Goal: Task Accomplishment & Management: Manage account settings

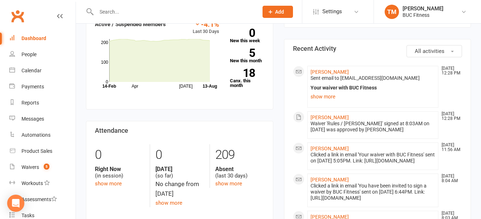
click at [134, 8] on input "text" at bounding box center [173, 12] width 159 height 10
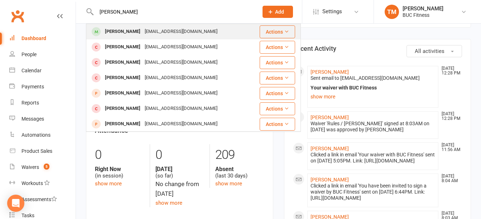
type input "nate russ"
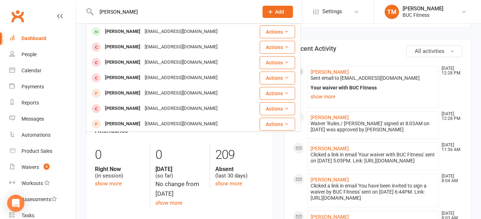
drag, startPoint x: 153, startPoint y: 31, endPoint x: 158, endPoint y: 32, distance: 5.1
click at [154, 31] on div "russn154@gmail.com" at bounding box center [181, 32] width 77 height 10
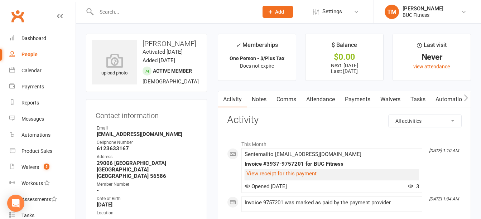
click at [355, 100] on link "Payments" at bounding box center [357, 99] width 35 height 16
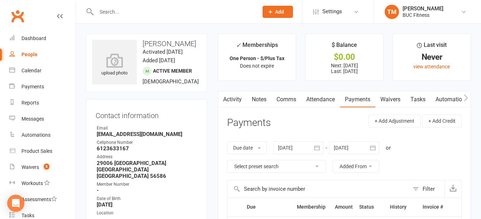
click at [394, 102] on link "Waivers" at bounding box center [390, 99] width 30 height 16
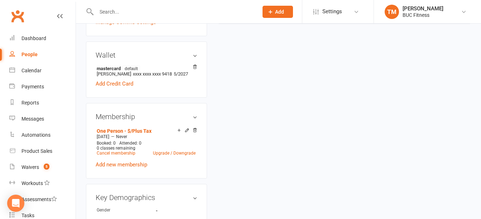
scroll to position [215, 0]
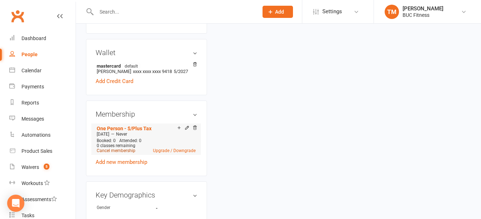
click at [115, 153] on link "Cancel membership" at bounding box center [116, 150] width 39 height 5
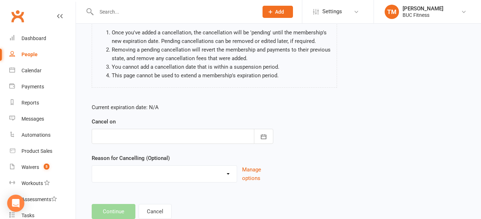
scroll to position [72, 0]
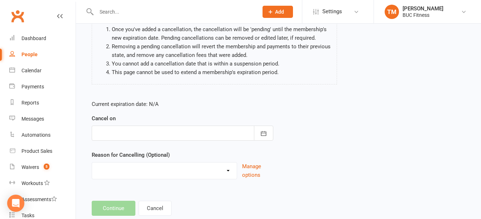
click at [190, 136] on div at bounding box center [183, 133] width 182 height 15
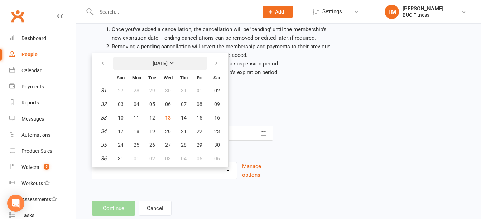
click at [168, 62] on strong "August 2025" at bounding box center [160, 64] width 15 height 6
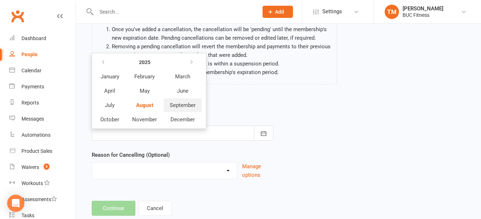
click at [178, 106] on span "September" at bounding box center [183, 105] width 26 height 6
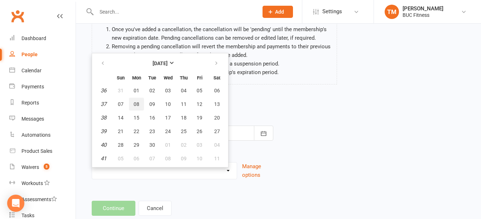
click at [136, 104] on span "08" at bounding box center [137, 104] width 6 height 6
type input "08 Sep 2025"
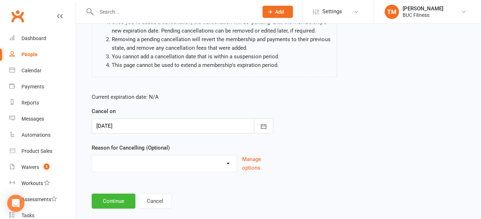
scroll to position [90, 0]
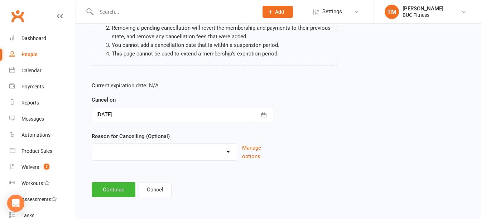
click at [187, 151] on select "Holiday Injury Other reason" at bounding box center [164, 151] width 145 height 14
select select "2"
click at [92, 144] on select "Holiday Injury Other reason" at bounding box center [164, 151] width 145 height 14
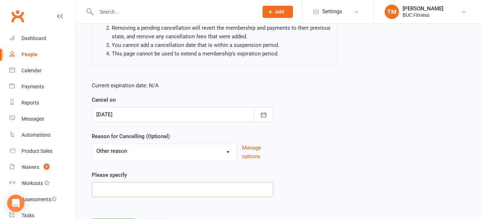
click at [139, 190] on input at bounding box center [183, 189] width 182 height 15
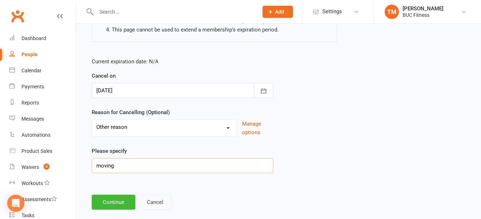
scroll to position [127, 0]
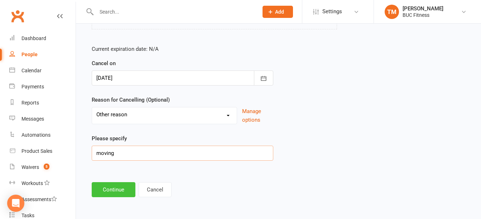
type input "moving"
click at [115, 187] on button "Continue" at bounding box center [114, 189] width 44 height 15
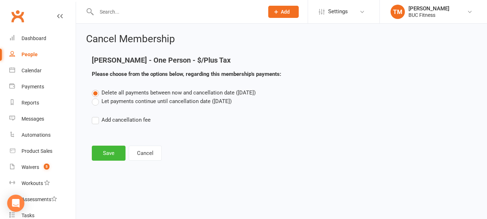
click at [94, 101] on label "Let payments continue until cancellation date (Sep 8, 2025)" at bounding box center [162, 101] width 140 height 9
click at [94, 97] on input "Let payments continue until cancellation date (Sep 8, 2025)" at bounding box center [94, 97] width 5 height 0
click at [111, 154] on button "Save" at bounding box center [109, 153] width 34 height 15
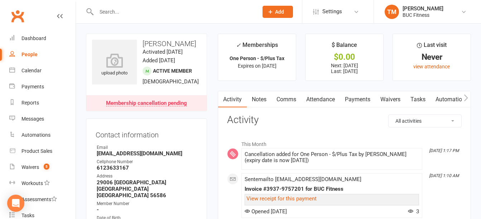
click at [120, 16] on input "text" at bounding box center [173, 12] width 159 height 10
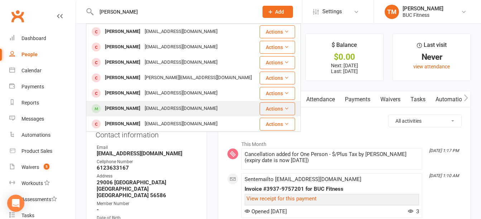
type input "melissa"
click at [143, 109] on div "rastedt2000@gmail.com" at bounding box center [181, 109] width 77 height 10
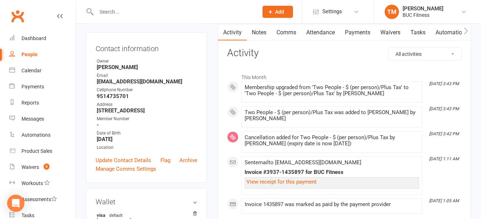
scroll to position [72, 0]
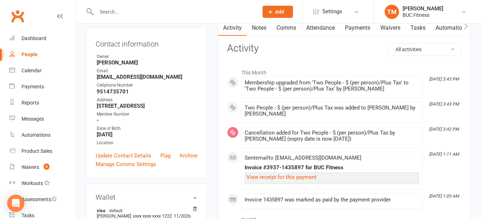
click at [363, 28] on link "Payments" at bounding box center [357, 28] width 35 height 16
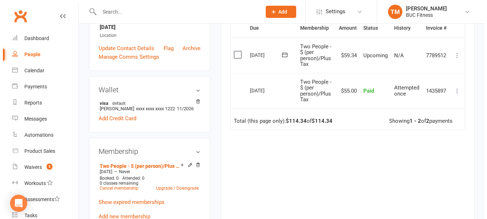
scroll to position [215, 0]
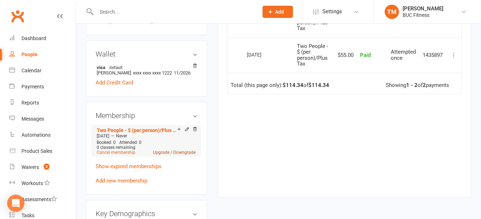
click at [163, 152] on link "Upgrade / Downgrade" at bounding box center [174, 152] width 43 height 5
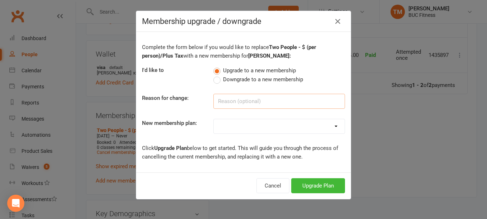
click at [226, 100] on input at bounding box center [278, 101] width 131 height 15
type input "Adding tanning"
click at [308, 129] on select "Single Membership # (Plus Tax) # Couples - $ Per Person (Plus Tax) # Family - $…" at bounding box center [279, 126] width 131 height 14
select select "4"
click at [214, 119] on select "Single Membership # (Plus Tax) # Couples - $ Per Person (Plus Tax) # Family - $…" at bounding box center [279, 126] width 131 height 14
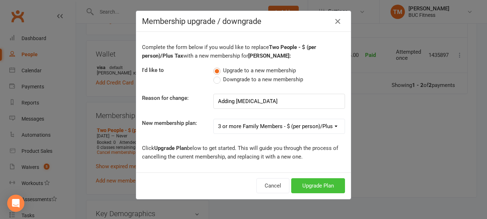
click at [312, 185] on button "Upgrade Plan" at bounding box center [318, 185] width 54 height 15
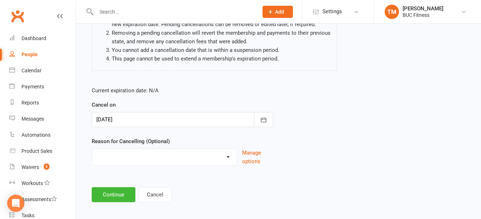
scroll to position [90, 0]
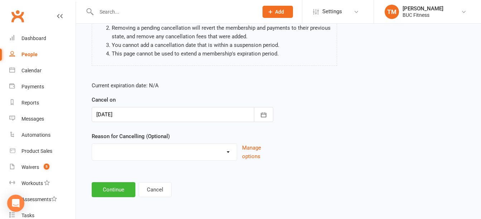
click at [212, 154] on select "Holiday Injury Other reason" at bounding box center [164, 151] width 145 height 14
select select "2"
click at [92, 144] on select "Holiday Injury Other reason" at bounding box center [164, 151] width 145 height 14
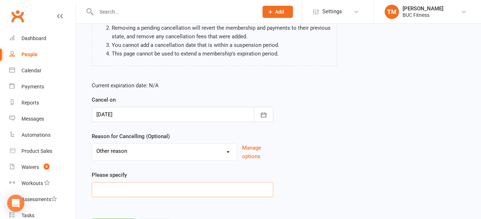
click at [144, 183] on input at bounding box center [183, 189] width 182 height 15
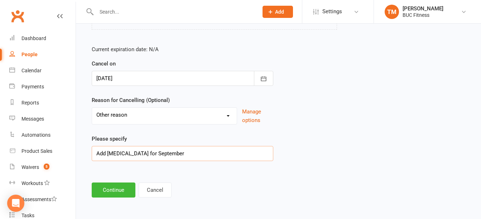
scroll to position [127, 0]
type input "Add tanning for September"
click at [129, 193] on button "Continue" at bounding box center [114, 189] width 44 height 15
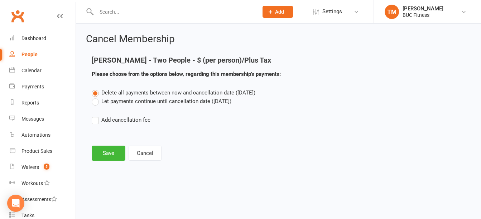
scroll to position [0, 0]
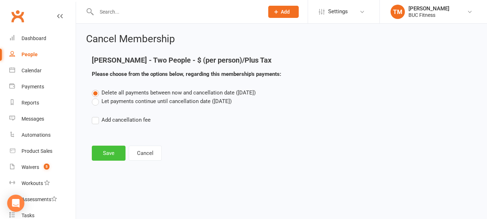
click at [109, 158] on button "Save" at bounding box center [109, 153] width 34 height 15
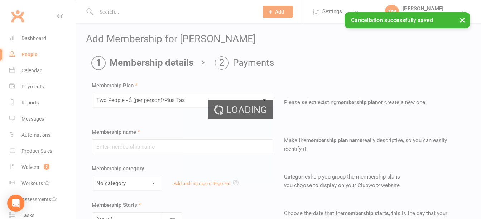
type input "Two People - $ (per person)/Plus Tax"
select select "2"
type input "0"
select select "2"
type input "0"
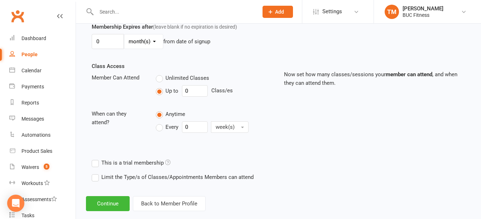
scroll to position [228, 0]
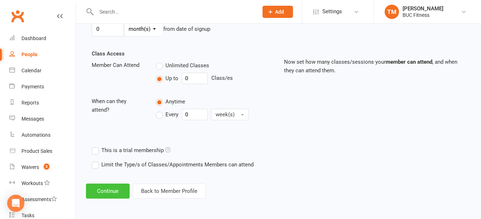
click at [107, 192] on button "Continue" at bounding box center [108, 191] width 44 height 15
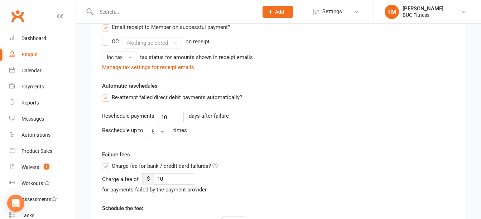
scroll to position [0, 0]
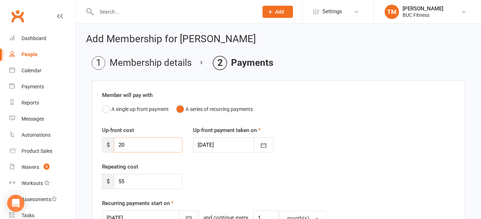
drag, startPoint x: 138, startPoint y: 143, endPoint x: 98, endPoint y: 154, distance: 41.0
click at [98, 154] on div "Up-front cost $ 20 Up-front payment taken on 13 Aug 2025 August 2025 Sun Mon Tu…" at bounding box center [279, 144] width 364 height 37
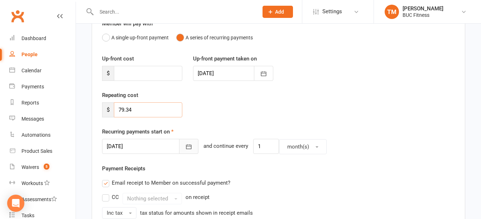
type input "79.34"
click at [185, 149] on icon "button" at bounding box center [188, 146] width 7 height 7
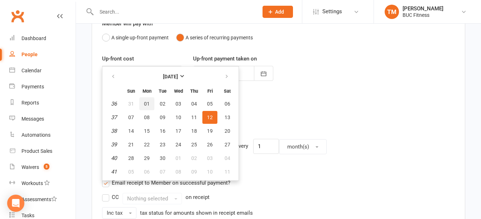
click at [144, 102] on span "01" at bounding box center [147, 104] width 6 height 6
type input "01 Sep 2025"
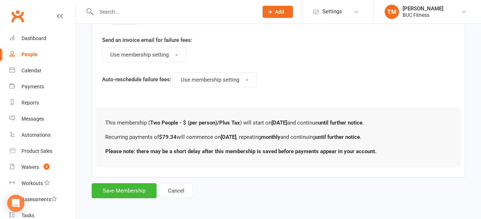
scroll to position [454, 0]
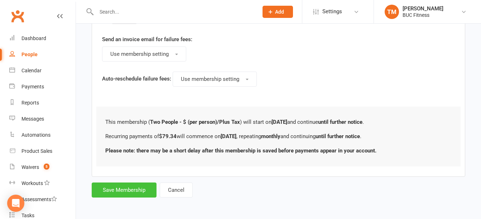
click at [128, 185] on button "Save Membership" at bounding box center [124, 190] width 65 height 15
type input "0"
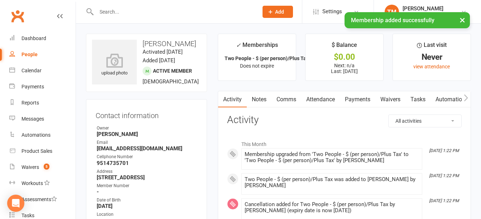
click at [262, 101] on link "Notes" at bounding box center [259, 99] width 25 height 16
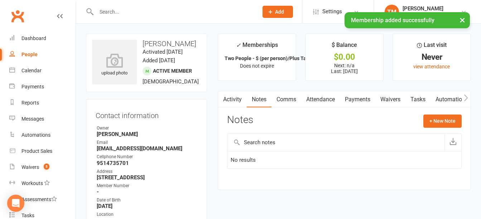
click at [273, 140] on input "text" at bounding box center [336, 142] width 217 height 17
click at [436, 114] on div "Activity Notes Comms Attendance Payments Waivers Tasks Automations Credit balan…" at bounding box center [344, 140] width 253 height 99
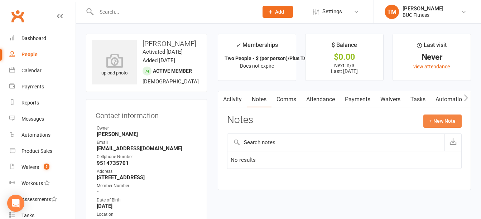
click at [433, 118] on button "+ New Note" at bounding box center [442, 121] width 38 height 13
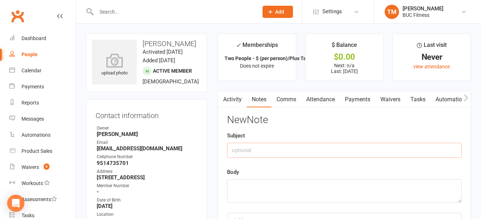
click at [264, 152] on input "text" at bounding box center [344, 150] width 235 height 15
type input "[MEDICAL_DATA]"
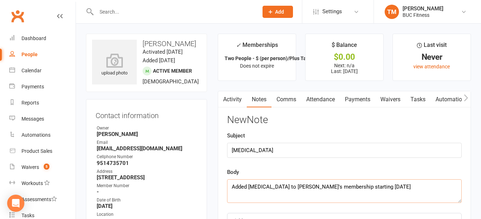
scroll to position [72, 0]
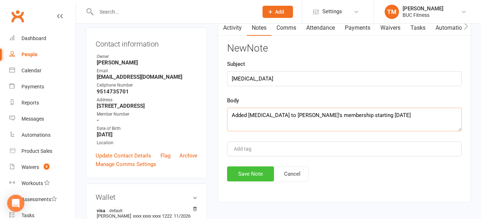
type textarea "Added [MEDICAL_DATA] to [PERSON_NAME]'s membership starting [DATE]"
click at [247, 176] on button "Save Note" at bounding box center [250, 174] width 47 height 15
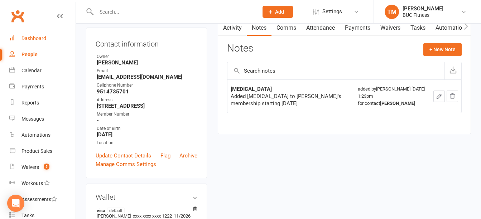
click at [34, 36] on div "Dashboard" at bounding box center [33, 38] width 25 height 6
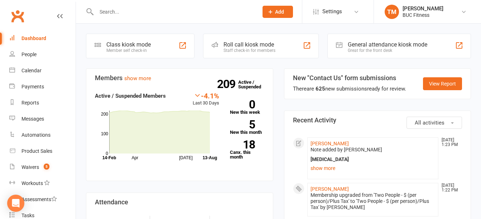
click at [34, 35] on div "Dashboard" at bounding box center [33, 38] width 25 height 6
click at [112, 16] on input "text" at bounding box center [173, 12] width 159 height 10
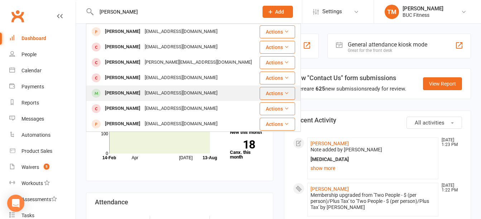
type input "paul"
click at [119, 93] on div "[PERSON_NAME]" at bounding box center [123, 93] width 40 height 10
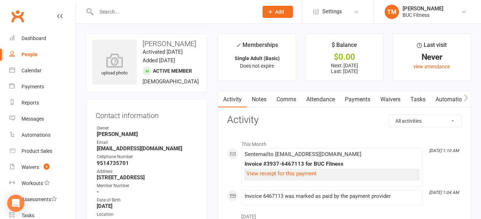
click at [360, 99] on link "Payments" at bounding box center [357, 99] width 35 height 16
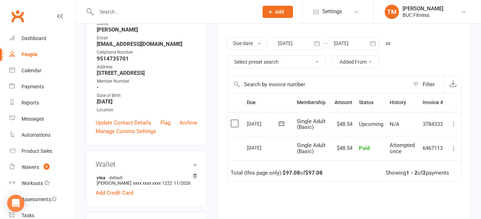
scroll to position [107, 0]
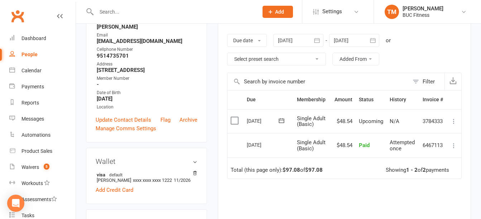
click at [155, 4] on div at bounding box center [169, 11] width 167 height 23
click at [153, 7] on input "text" at bounding box center [173, 12] width 159 height 10
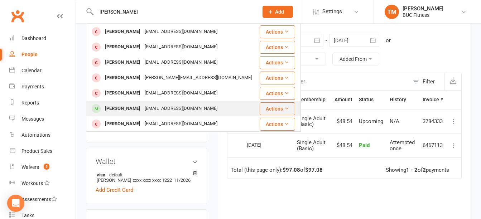
type input "melissa"
click at [135, 104] on div "[PERSON_NAME]" at bounding box center [123, 109] width 40 height 10
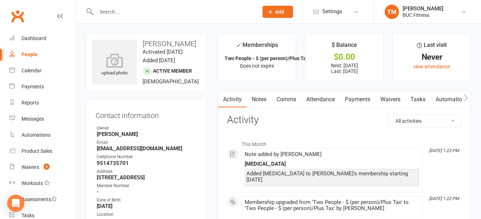
click at [365, 102] on link "Payments" at bounding box center [357, 99] width 35 height 16
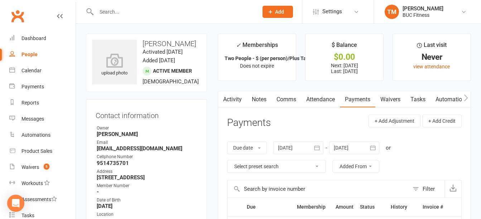
click at [395, 95] on link "Waivers" at bounding box center [390, 99] width 30 height 16
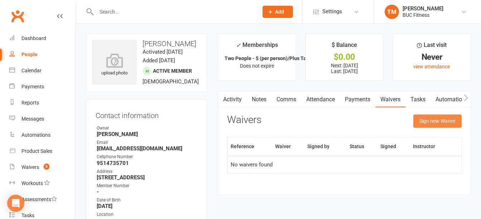
click at [440, 120] on button "Sign new Waiver" at bounding box center [437, 121] width 48 height 13
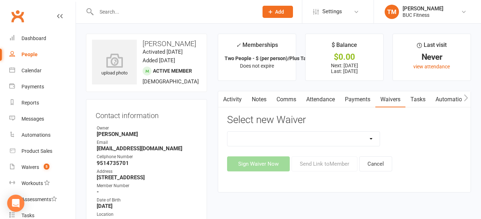
click at [359, 138] on select "New Client--Barnesville New Client--Fergus Falls Photo Release Waiver Rules / I…" at bounding box center [304, 139] width 152 height 14
select select "5045"
click at [228, 132] on select "New Client--Barnesville New Client--Fergus Falls Photo Release Waiver Rules / I…" at bounding box center [304, 139] width 152 height 14
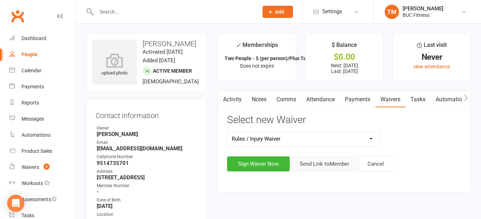
click at [337, 166] on button "Send Link to Member" at bounding box center [325, 164] width 66 height 15
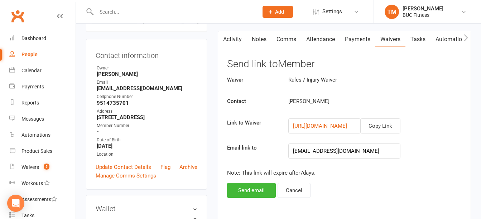
scroll to position [107, 0]
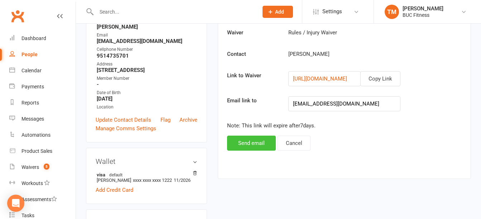
click at [259, 143] on button "Send email" at bounding box center [251, 143] width 49 height 15
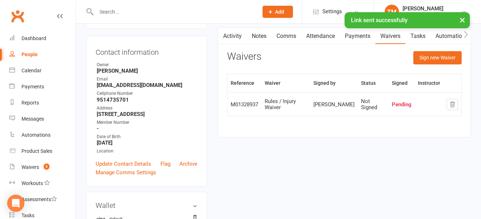
scroll to position [0, 0]
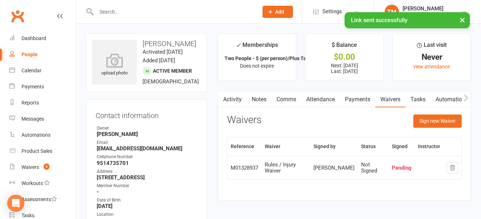
click at [113, 10] on input "text" at bounding box center [173, 12] width 159 height 10
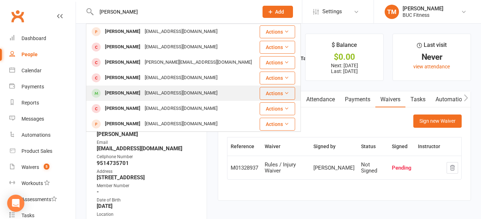
type input "paul"
click at [143, 95] on div "rastedt2000@gmail.com" at bounding box center [181, 93] width 77 height 10
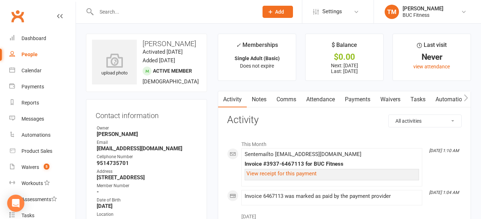
click at [385, 98] on link "Waivers" at bounding box center [390, 99] width 30 height 16
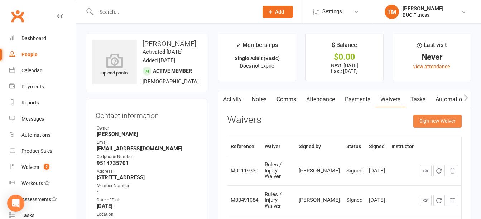
click at [432, 120] on button "Sign new Waiver" at bounding box center [437, 121] width 48 height 13
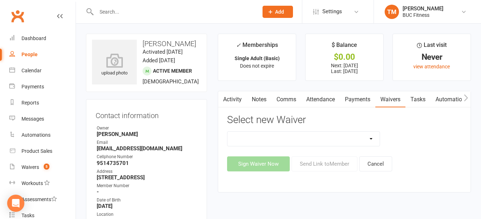
click at [340, 137] on select "New Client--Barnesville New Client--Fergus Falls Photo Release Waiver Rules / I…" at bounding box center [304, 139] width 152 height 14
select select "5045"
click at [228, 132] on select "New Client--Barnesville New Client--Fergus Falls Photo Release Waiver Rules / I…" at bounding box center [304, 139] width 152 height 14
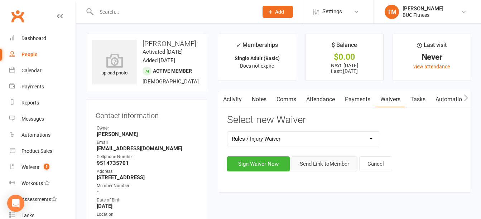
click at [315, 164] on button "Send Link to Member" at bounding box center [325, 164] width 66 height 15
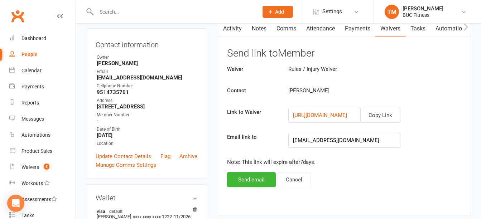
scroll to position [72, 0]
click at [245, 180] on button "Send email" at bounding box center [251, 179] width 49 height 15
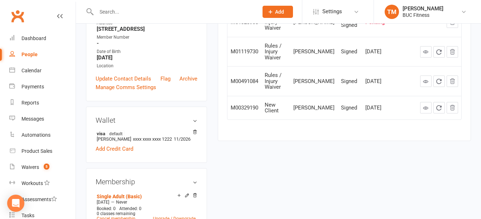
scroll to position [179, 0]
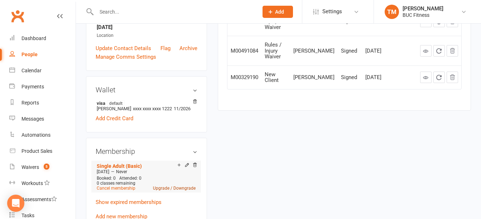
click at [178, 191] on link "Upgrade / Downgrade" at bounding box center [174, 188] width 43 height 5
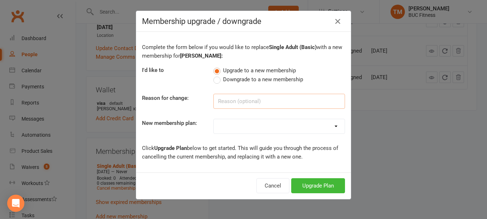
click at [237, 103] on input at bounding box center [278, 101] width 131 height 15
type input "Add wife and tanning"
click at [226, 126] on select "Single Membership # (Plus Tax) # Couples - $ Per Person (Plus Tax) # Family - $…" at bounding box center [279, 126] width 131 height 14
select select "4"
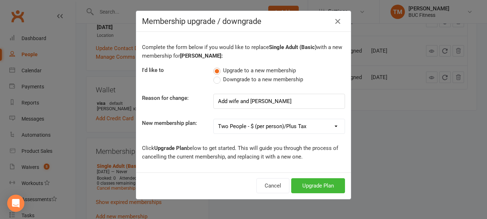
click at [214, 119] on select "Single Membership # (Plus Tax) # Couples - $ Per Person (Plus Tax) # Family - $…" at bounding box center [279, 126] width 131 height 14
click at [316, 186] on button "Upgrade Plan" at bounding box center [318, 185] width 54 height 15
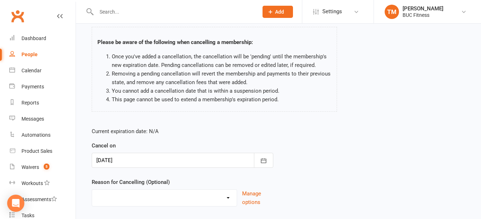
scroll to position [72, 0]
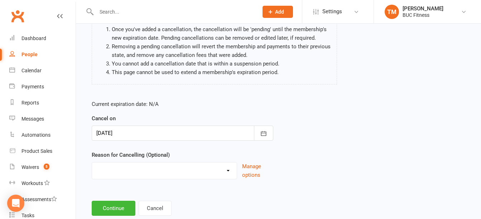
click at [217, 172] on select "Holiday Injury Other reason" at bounding box center [164, 170] width 145 height 14
select select "2"
click at [92, 163] on select "Holiday Injury Other reason" at bounding box center [164, 170] width 145 height 14
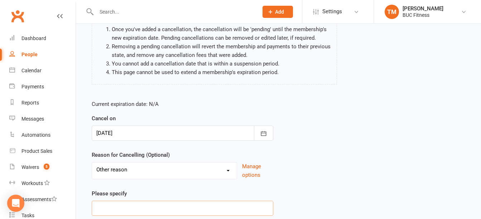
click at [149, 204] on input at bounding box center [183, 208] width 182 height 15
click at [149, 204] on input "A" at bounding box center [183, 208] width 182 height 15
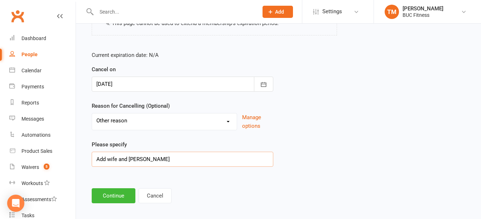
scroll to position [127, 0]
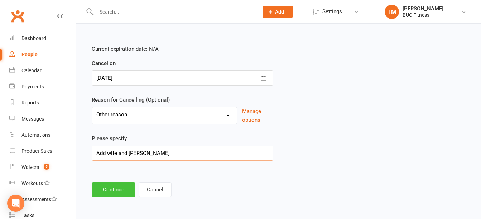
type input "Add wife and tanning"
click at [110, 190] on button "Continue" at bounding box center [114, 189] width 44 height 15
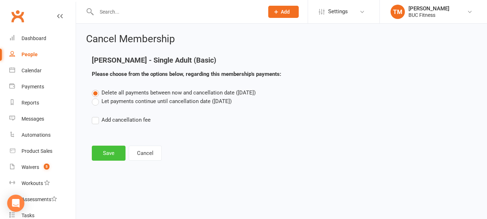
click at [111, 155] on button "Save" at bounding box center [109, 153] width 34 height 15
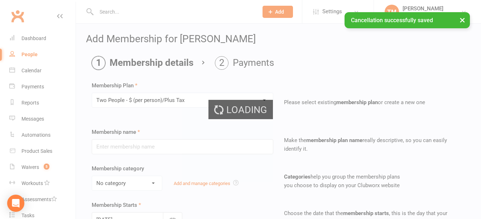
type input "Two People - $ (per person)/Plus Tax"
select select "2"
type input "0"
select select "2"
type input "0"
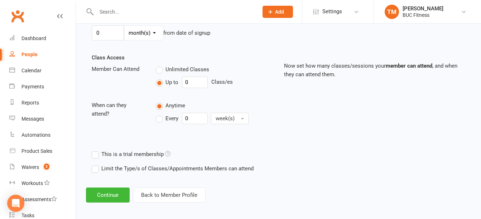
scroll to position [228, 0]
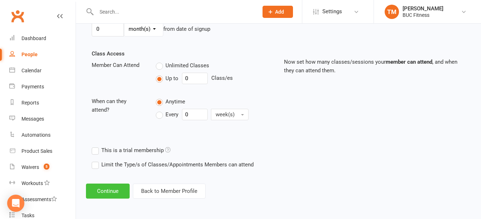
click at [108, 191] on button "Continue" at bounding box center [108, 191] width 44 height 15
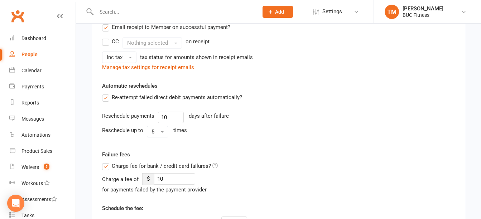
scroll to position [0, 0]
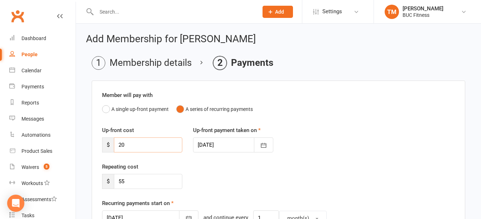
drag, startPoint x: 137, startPoint y: 145, endPoint x: 100, endPoint y: 148, distance: 37.0
click at [100, 148] on div "Up-front cost $ 20" at bounding box center [142, 139] width 91 height 27
drag, startPoint x: 140, startPoint y: 181, endPoint x: 100, endPoint y: 190, distance: 40.6
click at [100, 190] on div "Repeating cost $ 55" at bounding box center [279, 181] width 364 height 37
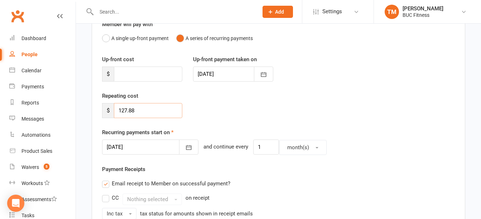
scroll to position [72, 0]
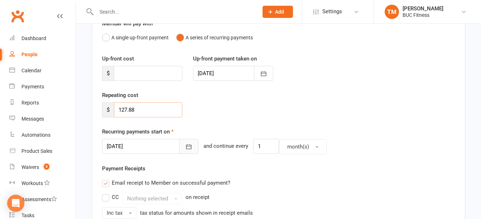
type input "127.88"
click at [185, 145] on icon "button" at bounding box center [188, 146] width 7 height 7
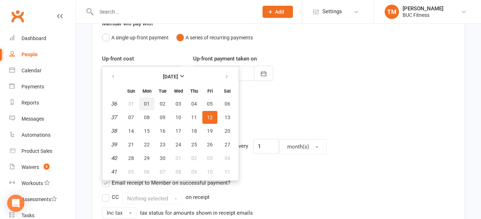
click at [145, 102] on span "01" at bounding box center [147, 104] width 6 height 6
type input "01 Sep 2025"
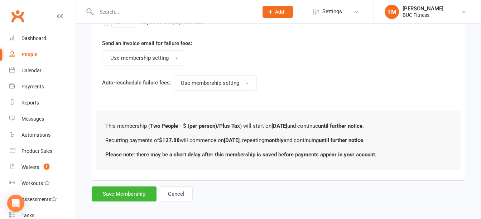
scroll to position [454, 0]
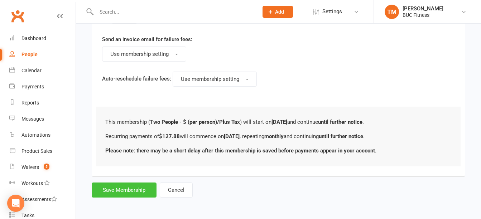
click at [126, 187] on button "Save Membership" at bounding box center [124, 190] width 65 height 15
type input "0"
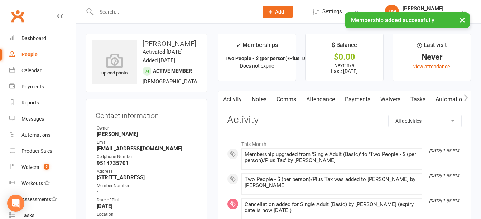
click at [163, 8] on input "text" at bounding box center [173, 12] width 159 height 10
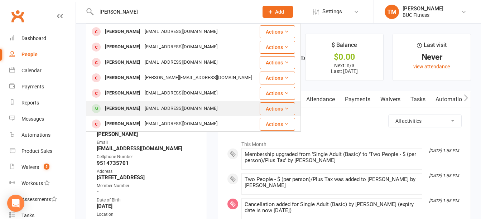
type input "melissa"
click at [136, 106] on div "[PERSON_NAME]" at bounding box center [123, 109] width 40 height 10
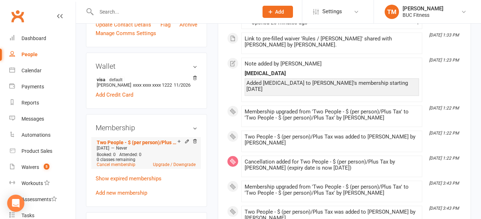
scroll to position [215, 0]
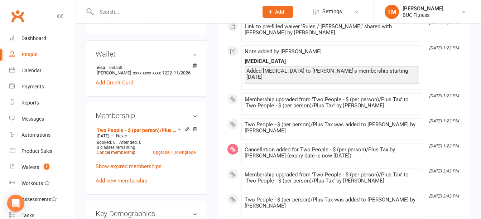
click at [123, 152] on link "Cancel membership" at bounding box center [116, 152] width 39 height 5
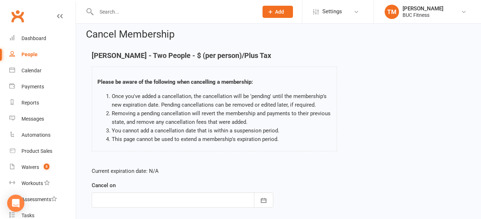
scroll to position [36, 0]
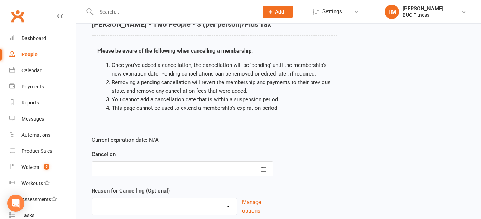
click at [147, 164] on div at bounding box center [183, 169] width 182 height 15
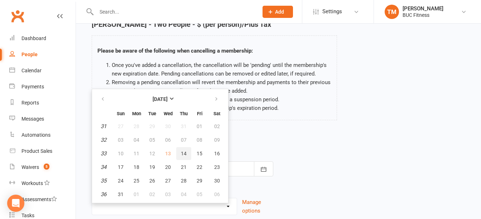
click at [185, 153] on span "14" at bounding box center [184, 154] width 6 height 6
type input "14 Aug 2025"
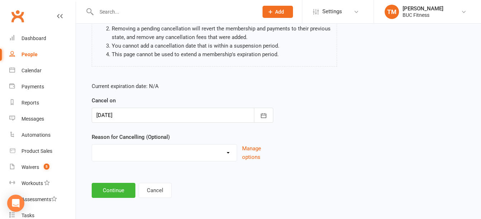
scroll to position [90, 0]
click at [147, 156] on select "Holiday Injury Other reason" at bounding box center [164, 151] width 145 height 14
select select "2"
click at [92, 144] on select "Holiday Injury Other reason" at bounding box center [164, 151] width 145 height 14
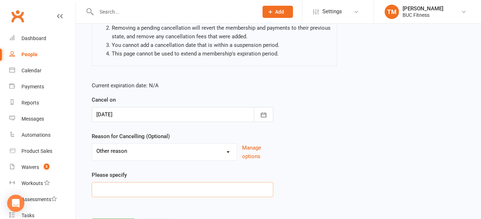
click at [138, 193] on input at bounding box center [183, 189] width 182 height 15
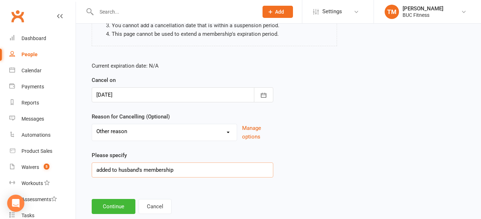
scroll to position [127, 0]
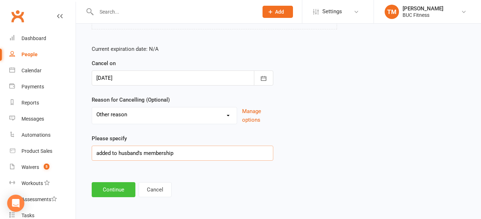
type input "added to husband's membership"
click at [114, 187] on button "Continue" at bounding box center [114, 189] width 44 height 15
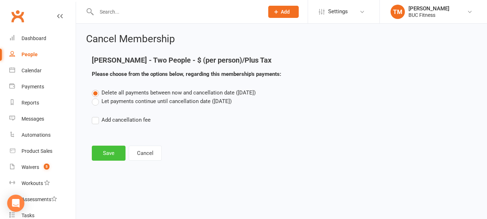
click at [106, 158] on button "Save" at bounding box center [109, 153] width 34 height 15
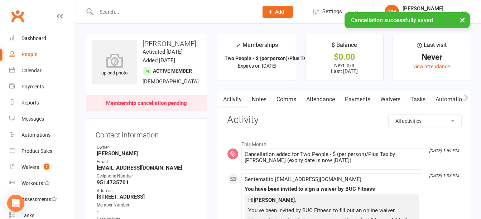
click at [264, 101] on link "Notes" at bounding box center [259, 99] width 25 height 16
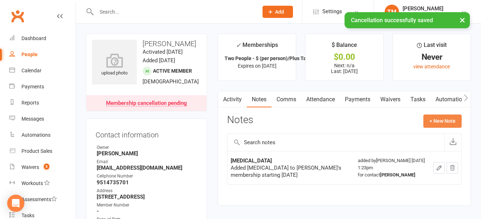
click at [439, 126] on button "+ New Note" at bounding box center [442, 121] width 38 height 13
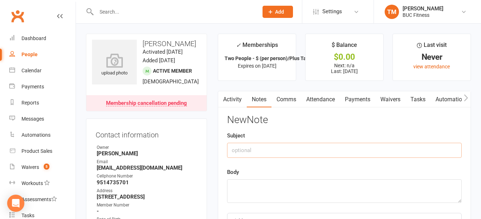
click at [254, 150] on input "text" at bounding box center [344, 150] width 235 height 15
type input "cancel to add to [PERSON_NAME]'s"
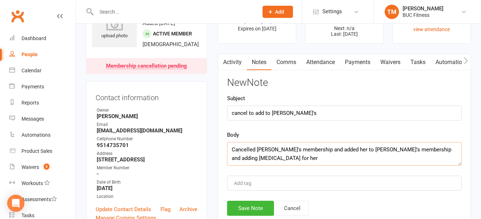
scroll to position [72, 0]
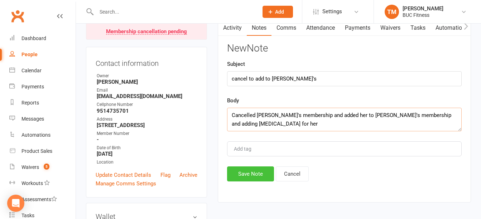
type textarea "Cancelled [PERSON_NAME]'s membership and added her to [PERSON_NAME]'s membershi…"
click at [240, 175] on button "Save Note" at bounding box center [250, 174] width 47 height 15
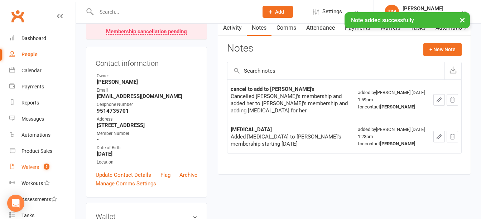
click at [26, 167] on div "Waivers" at bounding box center [30, 167] width 18 height 6
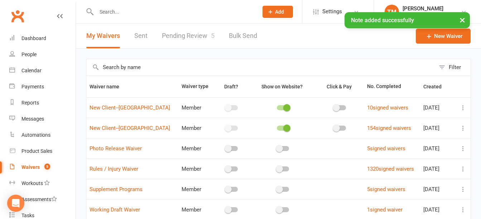
click at [183, 34] on link "Pending Review 5" at bounding box center [188, 36] width 53 height 25
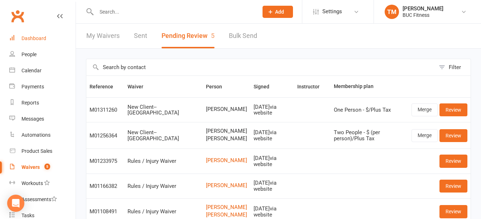
click at [39, 38] on div "Dashboard" at bounding box center [33, 38] width 25 height 6
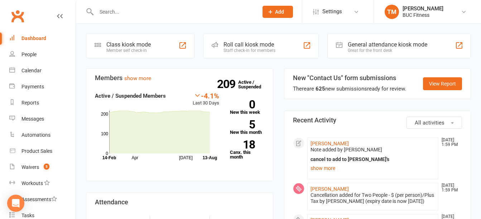
click at [40, 39] on div "Dashboard" at bounding box center [33, 38] width 25 height 6
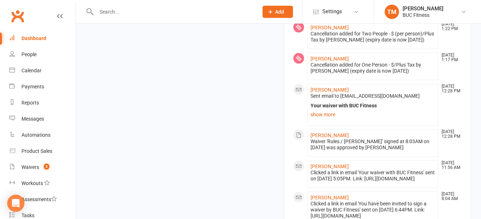
scroll to position [609, 0]
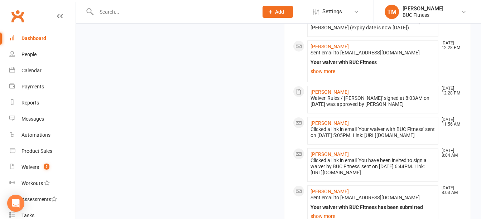
click at [39, 36] on div "Dashboard" at bounding box center [33, 38] width 25 height 6
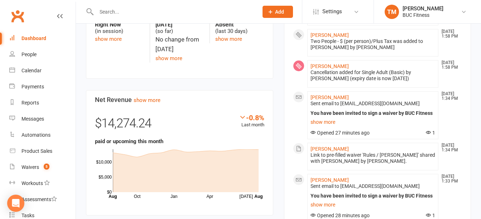
scroll to position [215, 0]
